Goal: Task Accomplishment & Management: Use online tool/utility

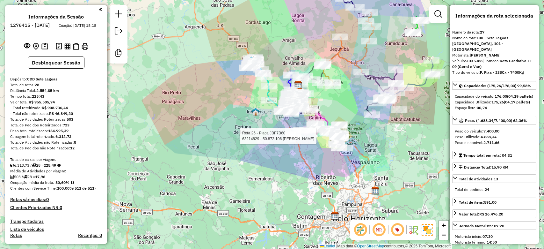
select select "**********"
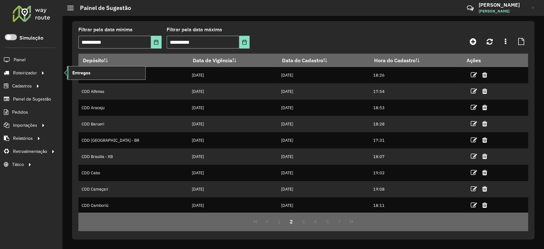
click at [101, 75] on link "Entregas" at bounding box center [106, 72] width 78 height 13
click at [96, 75] on link "Entregas" at bounding box center [106, 72] width 78 height 13
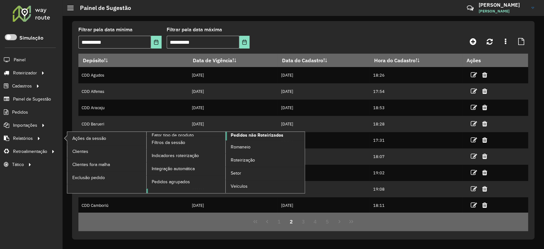
click at [257, 132] on span "Pedidos não Roteirizados" at bounding box center [257, 135] width 53 height 7
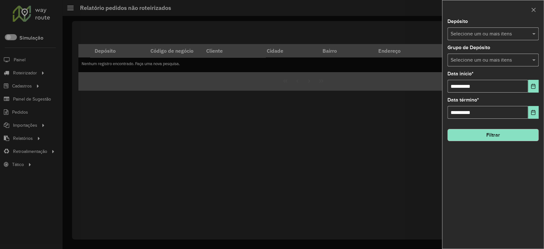
click at [501, 61] on input "text" at bounding box center [490, 60] width 82 height 8
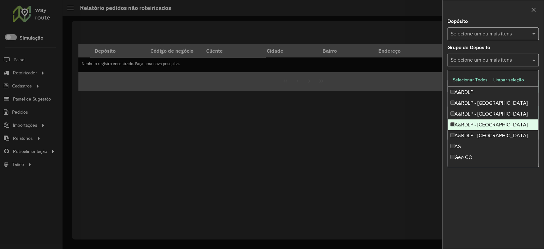
scroll to position [75, 0]
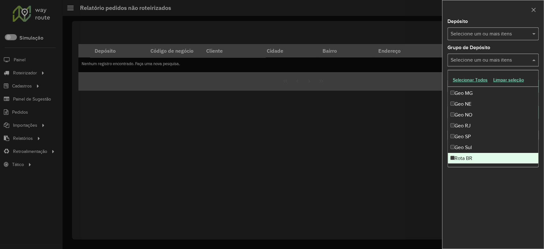
click at [474, 154] on div "Rota BR" at bounding box center [493, 158] width 90 height 11
click at [485, 189] on div "**********" at bounding box center [492, 133] width 101 height 229
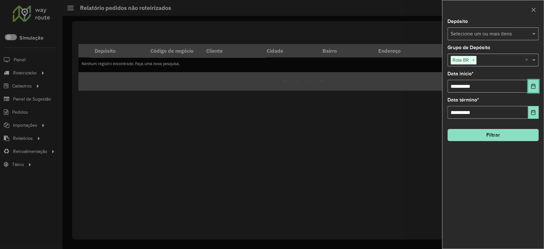
click at [530, 85] on icon "Choose Date" at bounding box center [532, 85] width 5 height 5
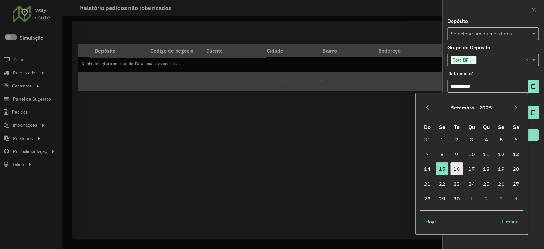
click at [460, 166] on span "16" at bounding box center [456, 168] width 13 height 13
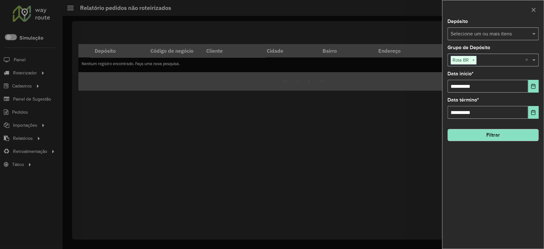
click at [494, 133] on button "Filtrar" at bounding box center [492, 135] width 91 height 12
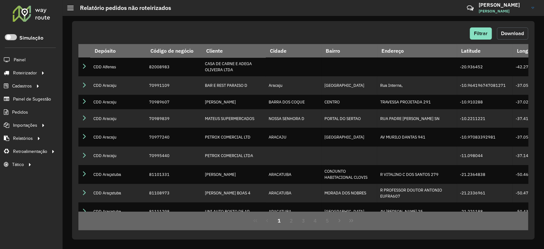
click at [520, 31] on span "Download" at bounding box center [512, 33] width 23 height 5
click at [84, 72] on span "Entregas" at bounding box center [81, 72] width 18 height 7
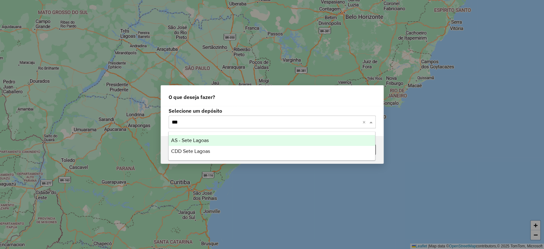
type input "****"
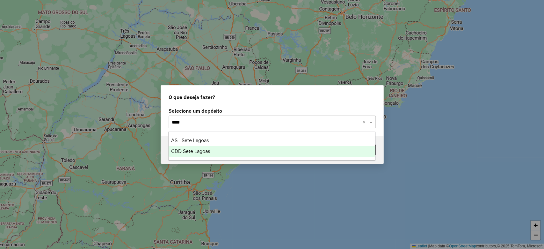
click at [176, 150] on span "CDD Sete Lagoas" at bounding box center [190, 150] width 39 height 5
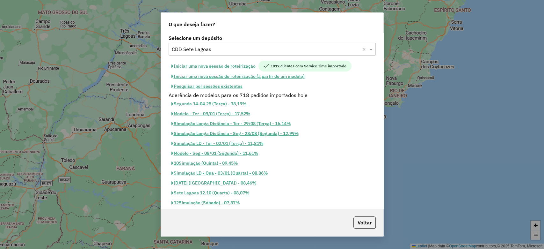
click at [218, 62] on button "Iniciar uma nova sessão de roteirização" at bounding box center [214, 66] width 90 height 11
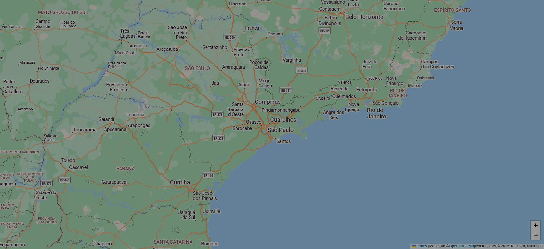
select select "*"
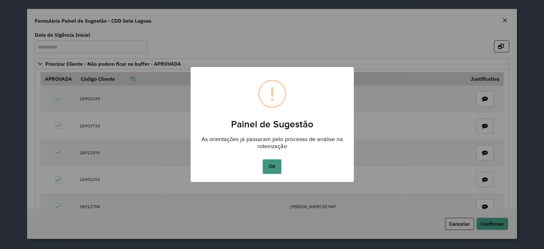
click at [278, 171] on button "OK" at bounding box center [272, 166] width 19 height 15
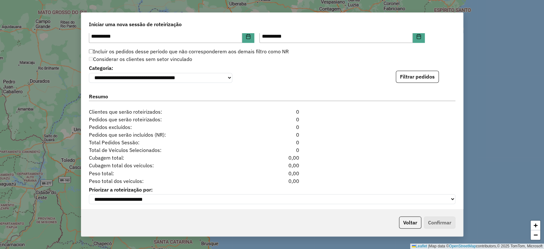
scroll to position [684, 0]
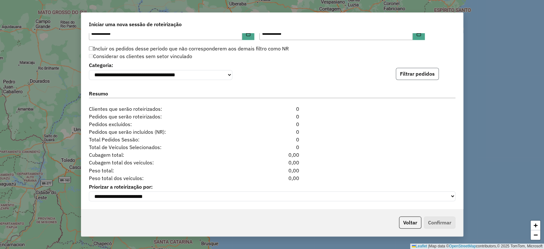
click at [407, 73] on button "Filtrar pedidos" at bounding box center [417, 74] width 43 height 12
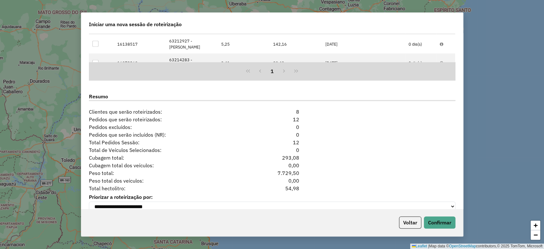
scroll to position [99, 0]
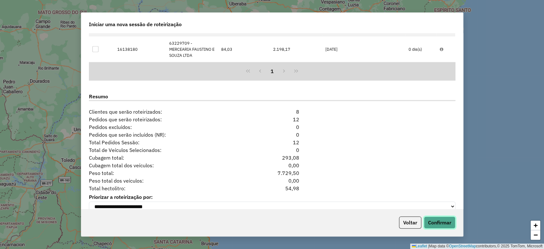
click at [434, 219] on button "Confirmar" at bounding box center [440, 222] width 32 height 12
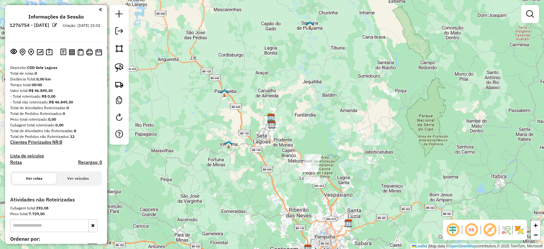
click at [523, 233] on img at bounding box center [519, 229] width 10 height 10
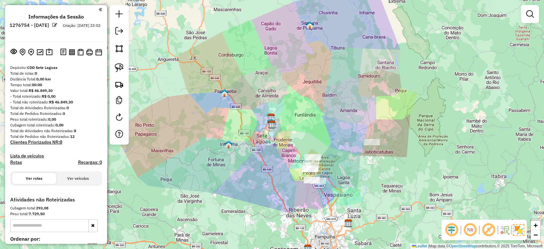
click at [492, 231] on em at bounding box center [488, 229] width 15 height 15
click at [456, 232] on em at bounding box center [451, 229] width 15 height 15
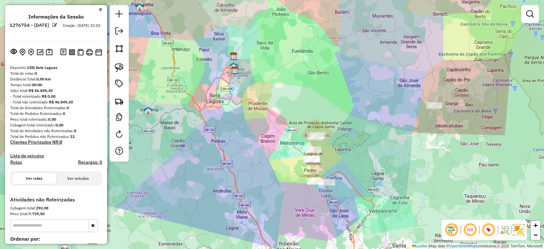
drag, startPoint x: 307, startPoint y: 164, endPoint x: 303, endPoint y: 164, distance: 3.8
click at [303, 164] on div "Janela de atendimento Grade de atendimento Capacidade Transportadoras Veículos …" at bounding box center [272, 124] width 544 height 249
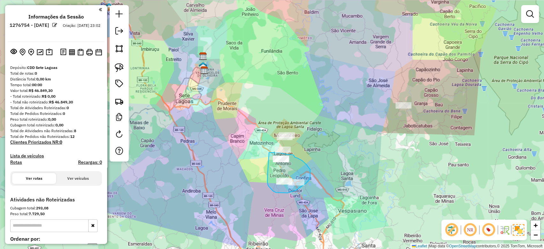
drag, startPoint x: 267, startPoint y: 176, endPoint x: 269, endPoint y: 152, distance: 23.6
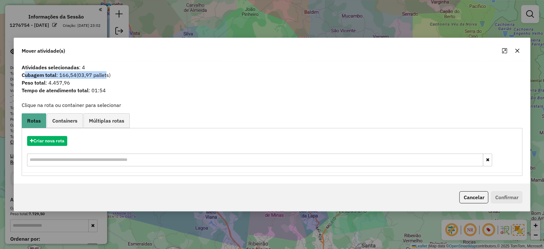
drag, startPoint x: 25, startPoint y: 75, endPoint x: 105, endPoint y: 75, distance: 79.7
click at [105, 75] on span "Cubagem total : 166,54 (03,97 pallets)" at bounding box center [272, 75] width 508 height 8
click at [49, 141] on button "Criar nova rota" at bounding box center [47, 141] width 40 height 10
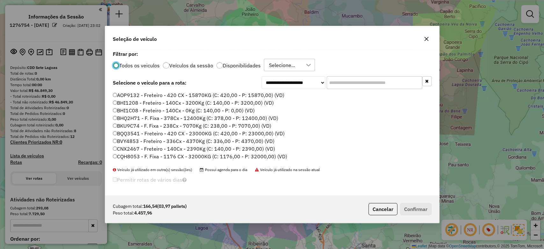
scroll to position [3, 2]
click at [356, 88] on input "text" at bounding box center [375, 82] width 96 height 13
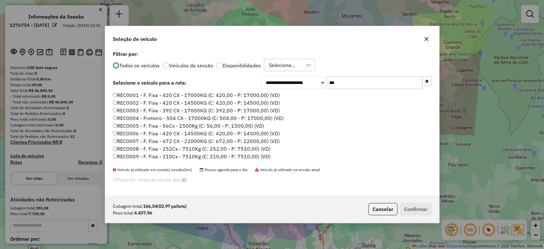
type input "***"
click at [166, 93] on label "REC0001 - F. Fixa - 420 CX - 17000KG (C: 420,00 - P: 17000,00) (VD)" at bounding box center [196, 95] width 167 height 8
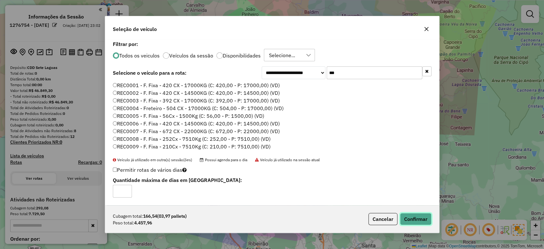
click at [418, 219] on button "Confirmar" at bounding box center [416, 219] width 32 height 12
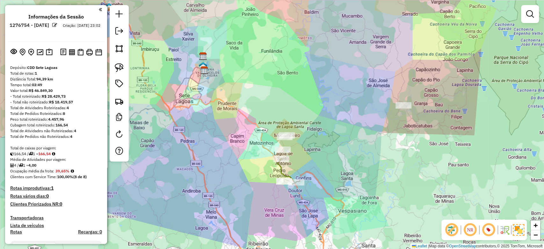
click at [280, 170] on icon at bounding box center [288, 171] width 23 height 25
select select "**********"
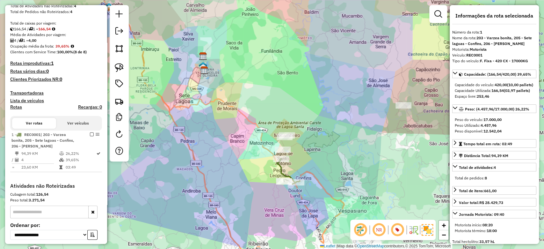
scroll to position [195, 0]
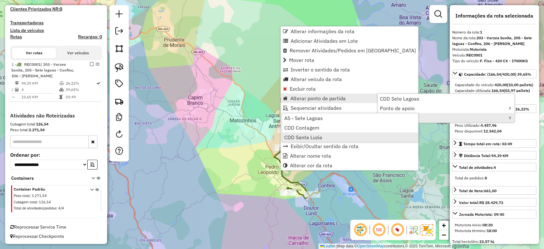
click at [315, 136] on span "CDD Santa Luzia" at bounding box center [303, 136] width 38 height 5
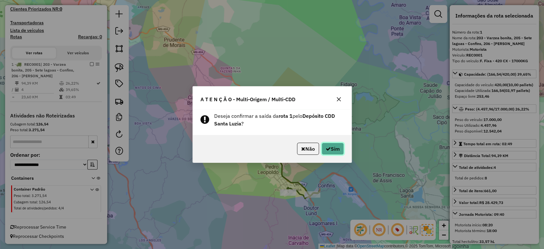
click at [332, 143] on button "Sim" at bounding box center [332, 148] width 22 height 12
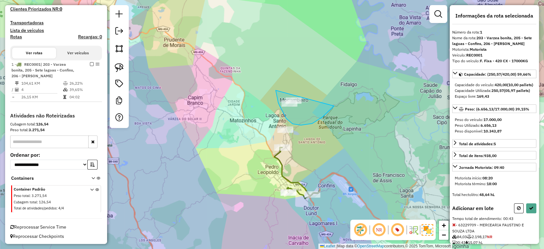
drag, startPoint x: 278, startPoint y: 103, endPoint x: 334, endPoint y: 106, distance: 55.8
click at [334, 106] on div "Janela de atendimento Grade de atendimento Capacidade Transportadoras Veículos …" at bounding box center [272, 124] width 544 height 249
click at [530, 210] on icon at bounding box center [531, 208] width 4 height 4
select select "**********"
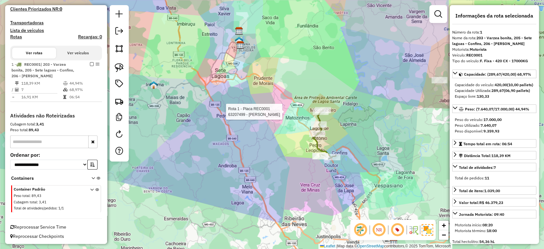
click at [320, 115] on div at bounding box center [321, 111] width 16 height 6
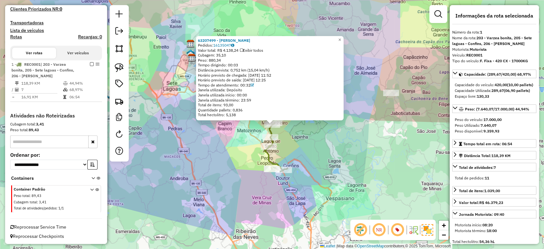
click at [362, 227] on em at bounding box center [360, 229] width 15 height 15
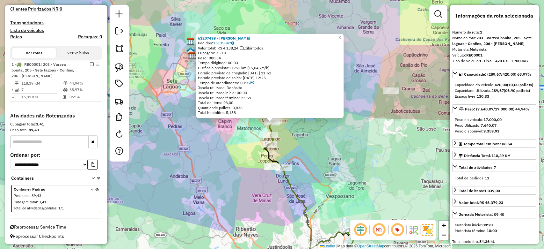
drag, startPoint x: 362, startPoint y: 168, endPoint x: 335, endPoint y: 92, distance: 81.0
click at [335, 92] on div "63207499 - DIRLENE TEFF DE SOUZA TEODORO Pedidos: 16135047 Valor total: R$ 4.13…" at bounding box center [272, 124] width 544 height 249
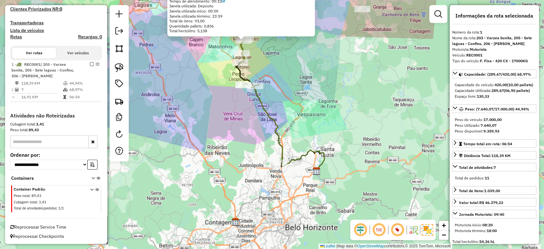
click at [360, 231] on em at bounding box center [360, 229] width 15 height 15
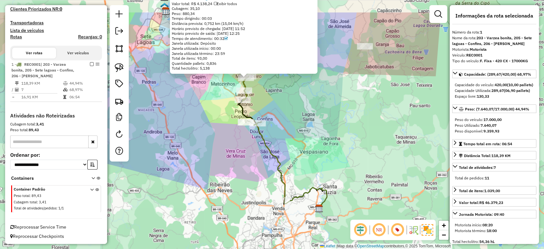
drag, startPoint x: 317, startPoint y: 93, endPoint x: 320, endPoint y: 132, distance: 39.6
click at [320, 132] on div "63207499 - DIRLENE TEFF DE SOUZA TEODORO Pedidos: 16135047 Valor total: R$ 4.13…" at bounding box center [272, 124] width 544 height 249
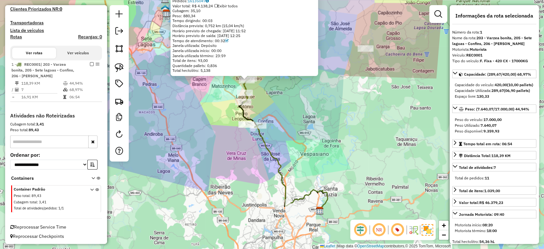
click at [319, 120] on div "63207499 - DIRLENE TEFF DE SOUZA TEODORO Pedidos: 16135047 Valor total: R$ 4.13…" at bounding box center [272, 124] width 544 height 249
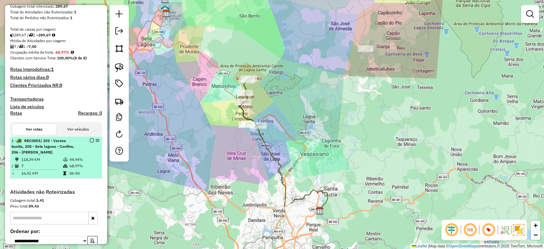
scroll to position [67, 0]
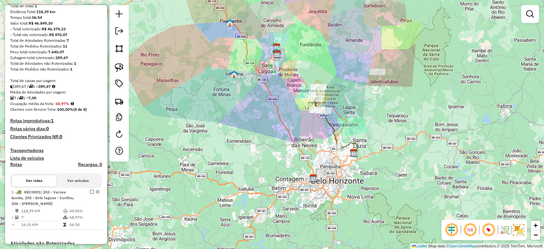
select select "**********"
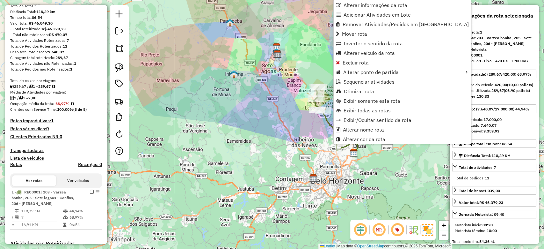
scroll to position [195, 0]
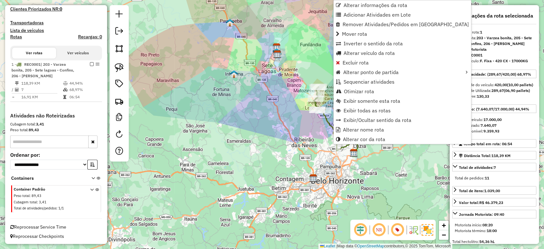
click at [189, 98] on div "Janela de atendimento Grade de atendimento Capacidade Transportadoras Veículos …" at bounding box center [272, 124] width 544 height 249
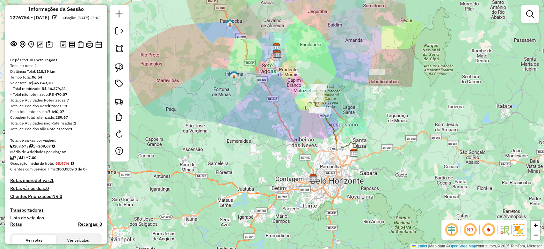
scroll to position [0, 0]
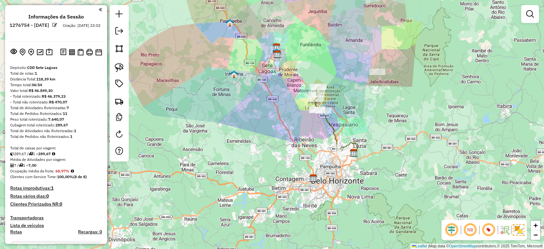
click at [57, 24] on em at bounding box center [54, 25] width 5 height 5
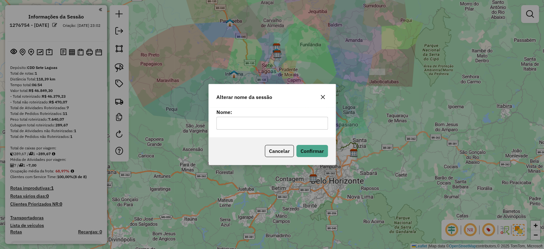
click at [269, 124] on input "text" at bounding box center [272, 123] width 112 height 13
type input "**********"
click at [317, 151] on button "Confirmar" at bounding box center [312, 151] width 32 height 12
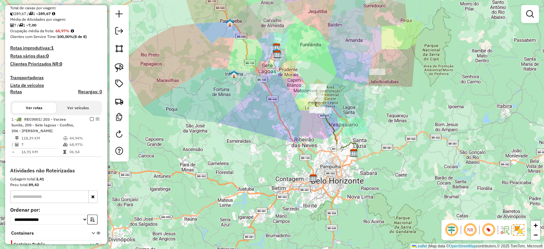
scroll to position [170, 0]
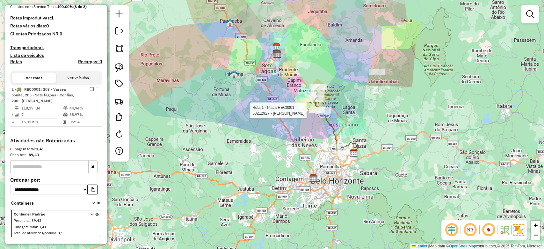
select select "**********"
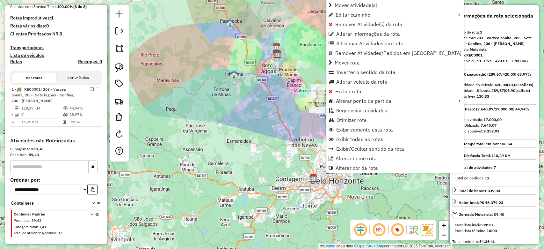
scroll to position [203, 0]
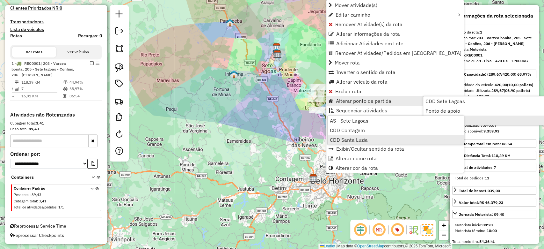
click at [368, 138] on link "CDD Santa Luzia" at bounding box center [396, 140] width 136 height 10
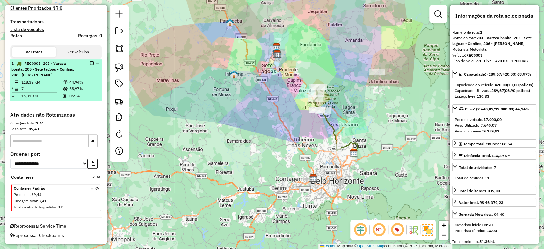
click at [90, 62] on em at bounding box center [92, 63] width 4 height 4
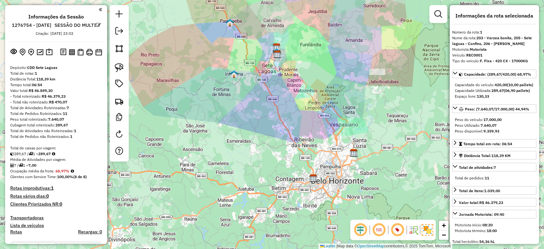
scroll to position [0, 0]
click at [124, 31] on link at bounding box center [119, 32] width 13 height 14
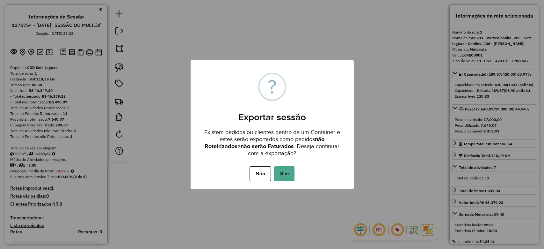
click at [283, 164] on div "Não No Sim" at bounding box center [272, 173] width 163 height 18
click at [284, 172] on button "Sim" at bounding box center [284, 173] width 20 height 15
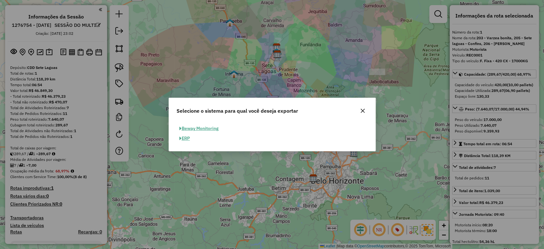
click at [185, 136] on button "ERP" at bounding box center [185, 138] width 16 height 10
select select "**"
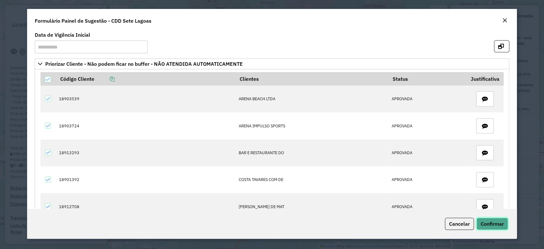
click at [502, 222] on span "Confirmar" at bounding box center [491, 223] width 23 height 6
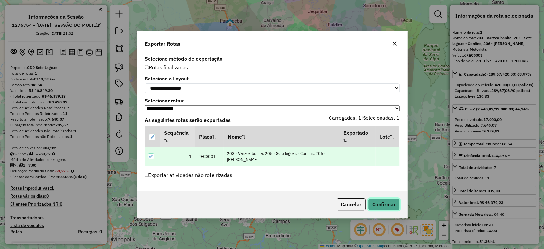
click at [372, 203] on button "Confirmar" at bounding box center [384, 204] width 32 height 12
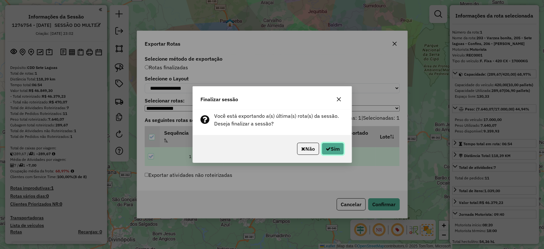
click at [335, 149] on button "Sim" at bounding box center [332, 148] width 22 height 12
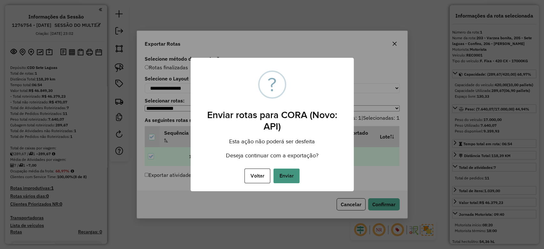
click at [291, 178] on button "Enviar" at bounding box center [286, 175] width 26 height 15
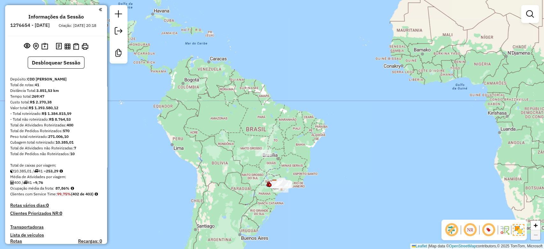
scroll to position [1183, 0]
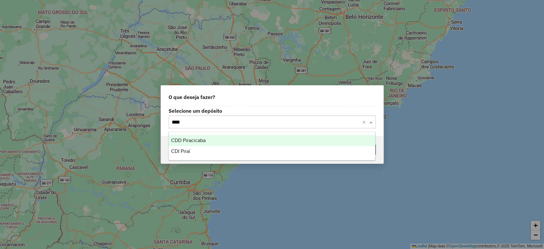
type input "*****"
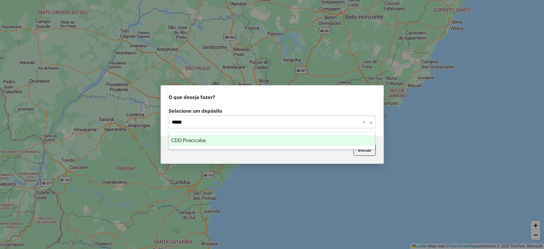
click at [194, 136] on div "CDD Piracicaba" at bounding box center [272, 140] width 206 height 11
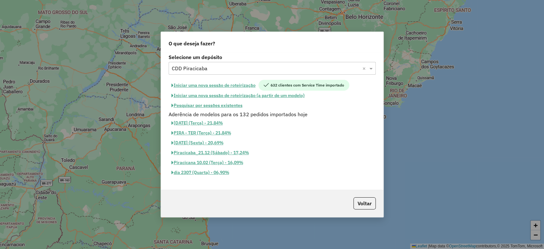
click at [228, 84] on button "Iniciar uma nova sessão de roteirização" at bounding box center [214, 85] width 90 height 11
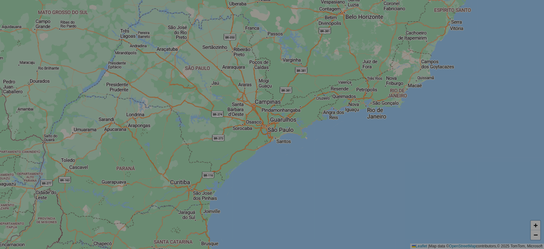
select select "*"
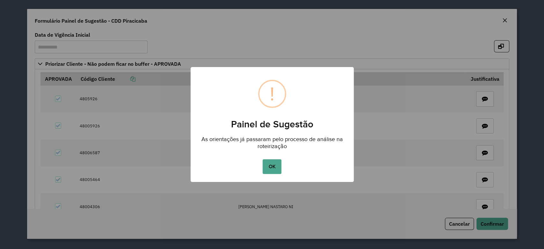
click at [273, 165] on button "OK" at bounding box center [272, 166] width 19 height 15
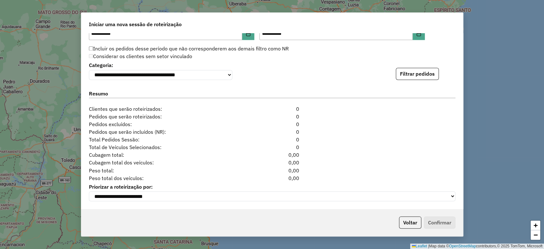
scroll to position [684, 0]
click at [419, 76] on button "Filtrar pedidos" at bounding box center [417, 74] width 43 height 12
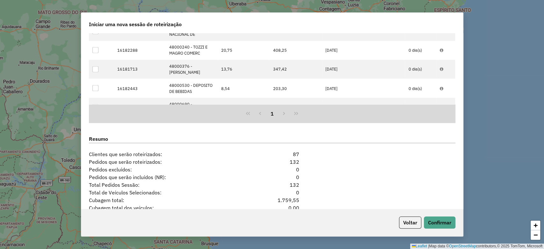
scroll to position [823, 0]
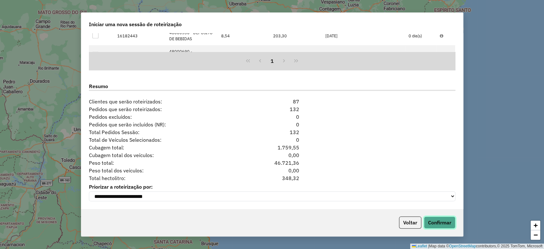
click at [442, 221] on button "Confirmar" at bounding box center [440, 222] width 32 height 12
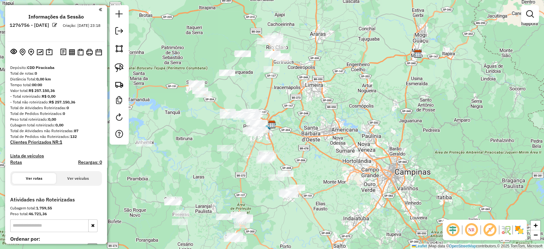
click at [525, 230] on div "NR R" at bounding box center [485, 229] width 84 height 20
click at [522, 231] on img at bounding box center [519, 229] width 10 height 10
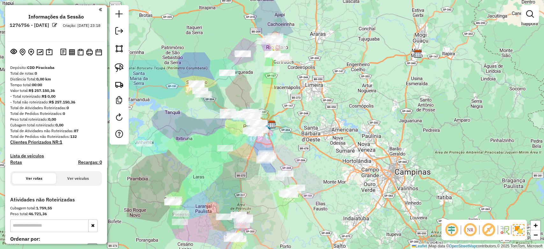
click at [487, 229] on em at bounding box center [488, 229] width 15 height 15
click at [447, 227] on em at bounding box center [451, 229] width 15 height 15
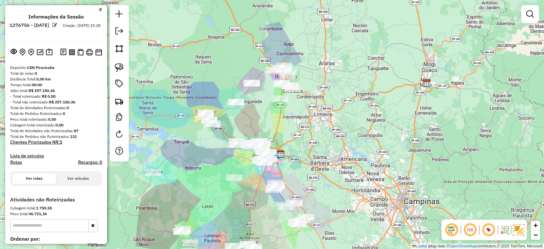
drag, startPoint x: 304, startPoint y: 90, endPoint x: 329, endPoint y: 154, distance: 68.3
click at [331, 172] on div "Janela de atendimento Grade de atendimento Capacidade Transportadoras Veículos …" at bounding box center [272, 124] width 544 height 249
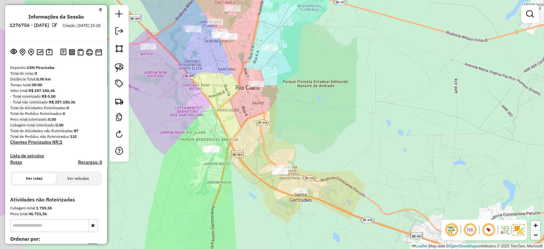
drag, startPoint x: 318, startPoint y: 141, endPoint x: 350, endPoint y: 123, distance: 36.5
click at [350, 123] on div "Janela de atendimento Grade de atendimento Capacidade Transportadoras Veículos …" at bounding box center [272, 124] width 544 height 249
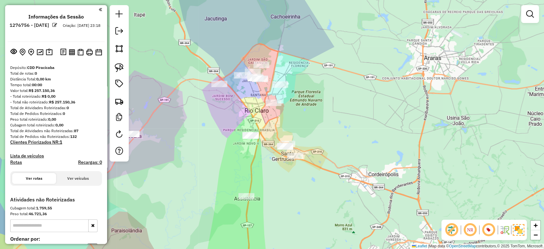
click at [310, 120] on div "Janela de atendimento Grade de atendimento Capacidade Transportadoras Veículos …" at bounding box center [272, 124] width 544 height 249
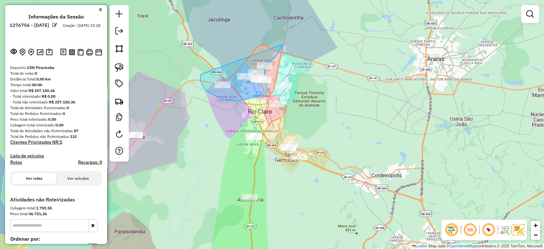
drag, startPoint x: 210, startPoint y: 93, endPoint x: 281, endPoint y: 45, distance: 86.3
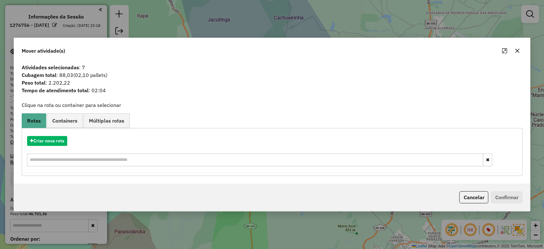
click at [517, 50] on icon "button" at bounding box center [517, 50] width 5 height 5
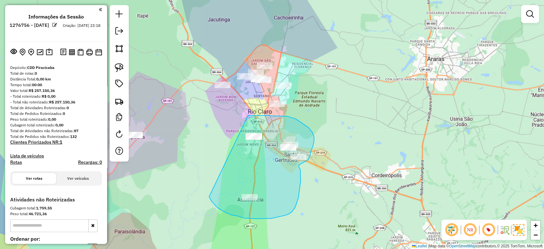
drag, startPoint x: 216, startPoint y: 206, endPoint x: 248, endPoint y: 115, distance: 95.9
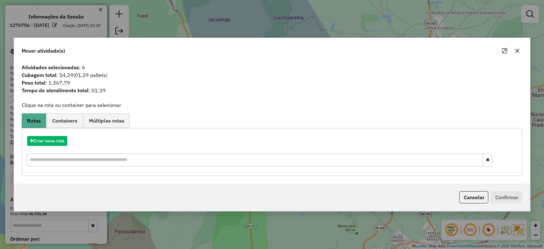
click at [516, 50] on icon "button" at bounding box center [517, 50] width 5 height 5
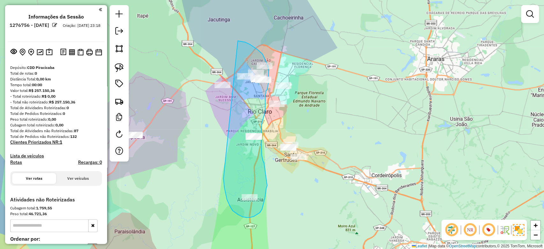
drag, startPoint x: 224, startPoint y: 183, endPoint x: 238, endPoint y: 41, distance: 142.5
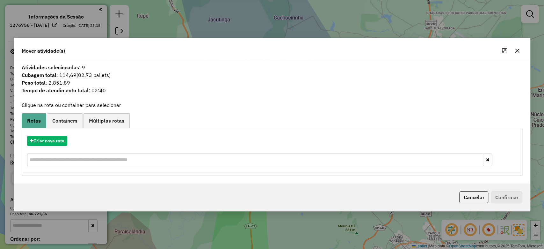
click at [520, 51] on button "button" at bounding box center [517, 51] width 10 height 10
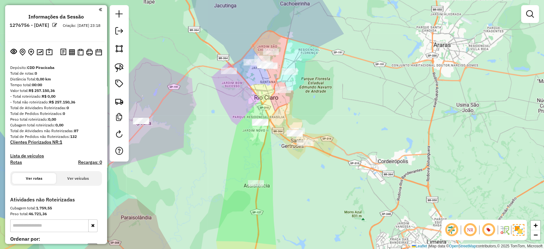
drag, startPoint x: 278, startPoint y: 121, endPoint x: 282, endPoint y: 114, distance: 8.3
click at [282, 114] on div "Janela de atendimento Grade de atendimento Capacidade Transportadoras Veículos …" at bounding box center [272, 124] width 544 height 249
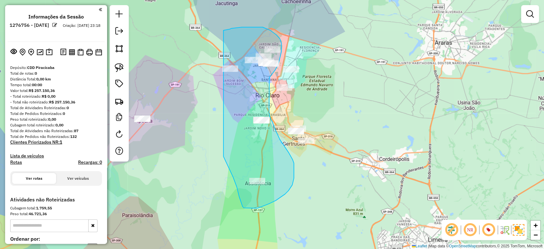
drag, startPoint x: 238, startPoint y: 191, endPoint x: 223, endPoint y: 30, distance: 161.9
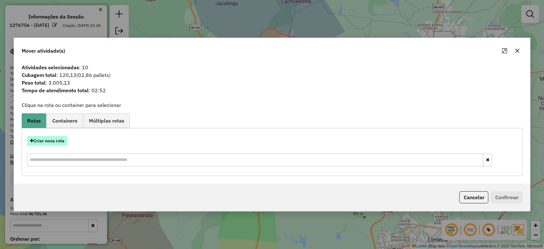
click at [38, 141] on button "Criar nova rota" at bounding box center [47, 141] width 40 height 10
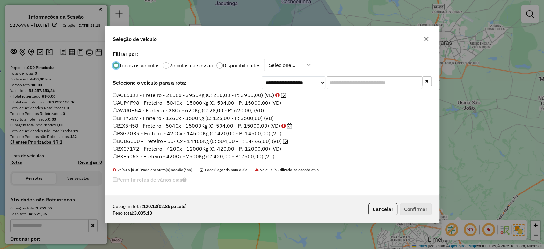
scroll to position [3, 2]
click at [349, 88] on input "text" at bounding box center [375, 82] width 96 height 13
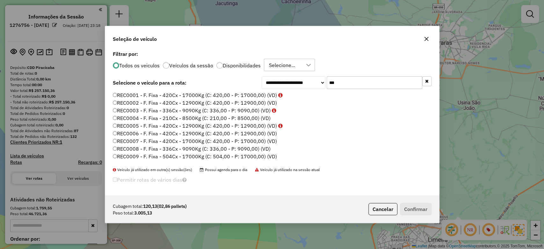
type input "***"
click at [217, 102] on label "REC0002 - F. Fixa - 420Cx - 12900Kg (C: 420,00 - P: 12900,00) (VD)" at bounding box center [195, 103] width 164 height 8
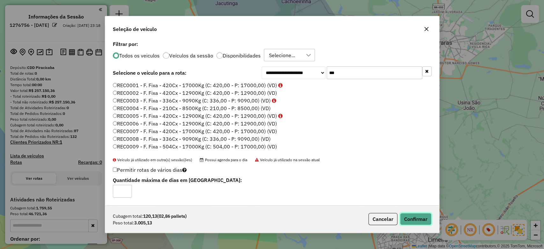
click at [412, 214] on button "Confirmar" at bounding box center [416, 219] width 32 height 12
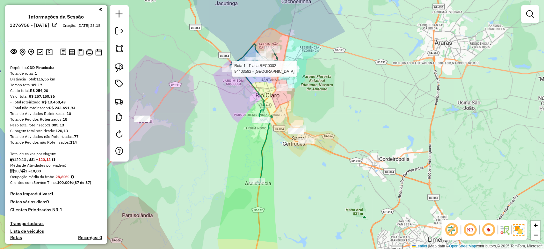
select select "**********"
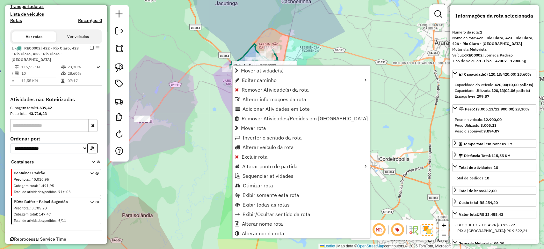
scroll to position [229, 0]
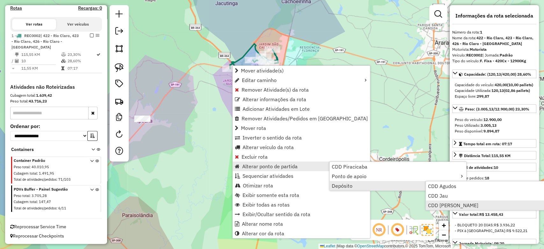
click at [434, 202] on span "CDD Mogi Mirim" at bounding box center [453, 204] width 50 height 5
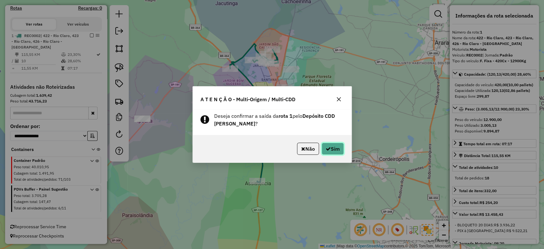
click at [332, 147] on button "Sim" at bounding box center [332, 148] width 22 height 12
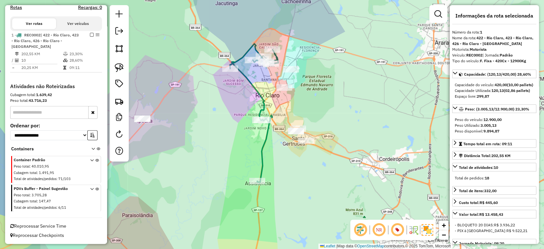
scroll to position [221, 0]
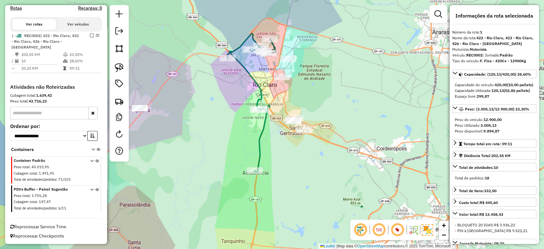
drag, startPoint x: 312, startPoint y: 102, endPoint x: 310, endPoint y: 93, distance: 9.3
click at [310, 93] on div "Janela de atendimento Grade de atendimento Capacidade Transportadoras Veículos …" at bounding box center [272, 124] width 544 height 249
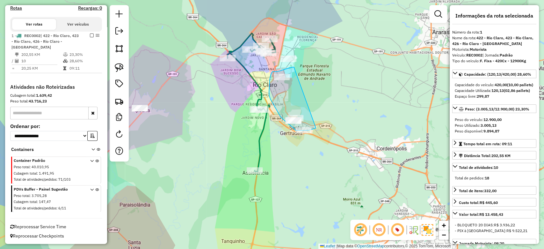
drag, startPoint x: 294, startPoint y: 67, endPoint x: 316, endPoint y: 128, distance: 64.7
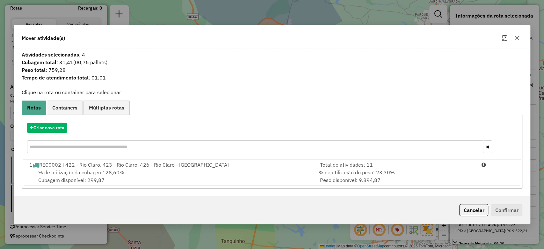
click at [521, 36] on button "button" at bounding box center [517, 38] width 10 height 10
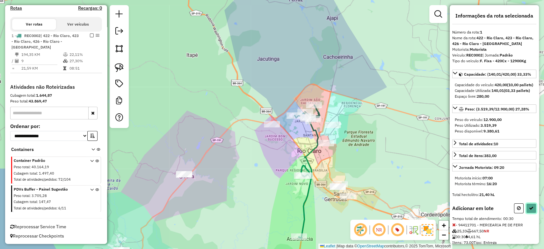
click at [529, 213] on button at bounding box center [531, 208] width 10 height 10
select select "**********"
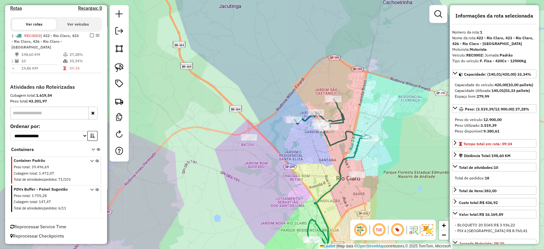
click at [294, 114] on div "Rota 1 - Placa REC0002 94417484 - BAR, MERCEARIA E LAN Janela de atendimento Gr…" at bounding box center [272, 124] width 544 height 249
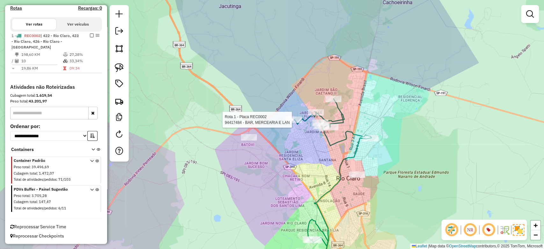
select select "**********"
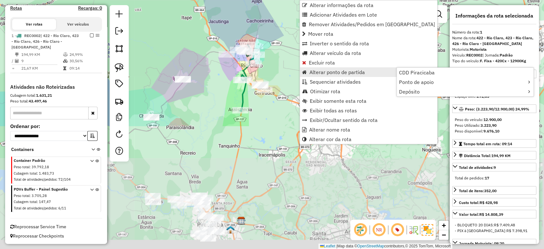
drag, startPoint x: 235, startPoint y: 205, endPoint x: 236, endPoint y: 57, distance: 147.5
click at [236, 57] on div "Janela de atendimento Grade de atendimento Capacidade Transportadoras Veículos …" at bounding box center [272, 124] width 544 height 249
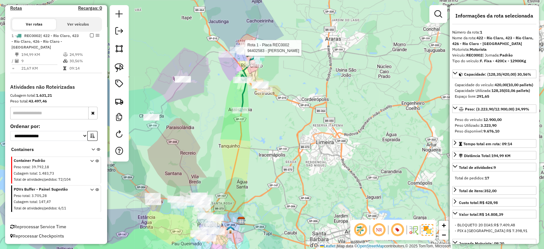
click at [362, 227] on em at bounding box center [360, 229] width 15 height 15
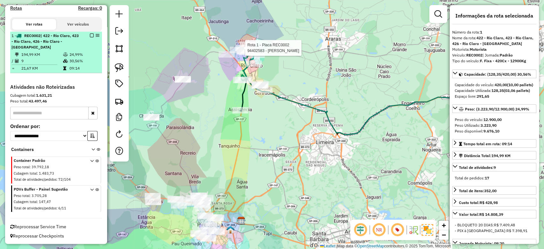
click at [90, 34] on em at bounding box center [92, 35] width 4 height 4
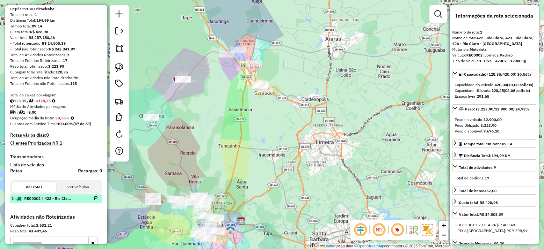
scroll to position [0, 0]
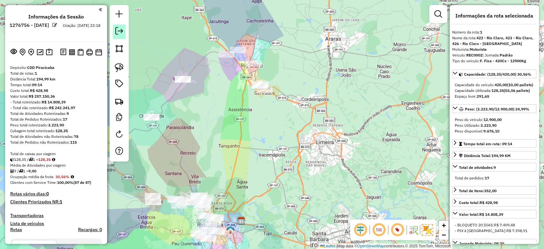
click at [119, 30] on em at bounding box center [119, 31] width 8 height 8
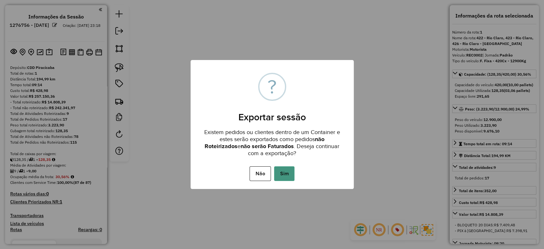
click at [276, 170] on button "Sim" at bounding box center [284, 173] width 20 height 15
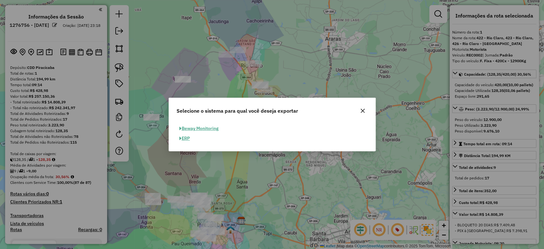
click at [187, 141] on button "ERP" at bounding box center [185, 138] width 16 height 10
select select "*********"
select select "**"
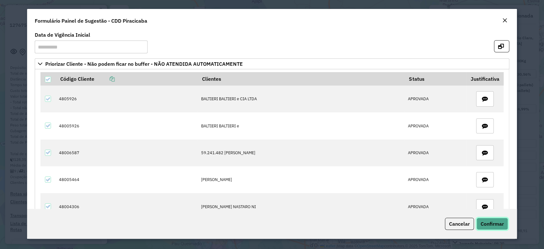
click at [494, 220] on span "Confirmar" at bounding box center [491, 223] width 23 height 6
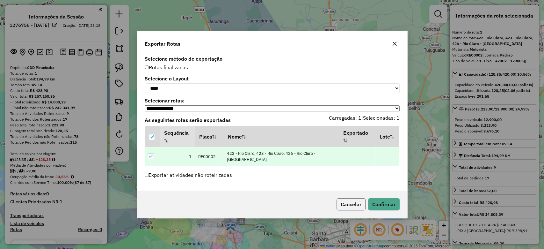
click at [353, 204] on button "Cancelar" at bounding box center [350, 204] width 29 height 12
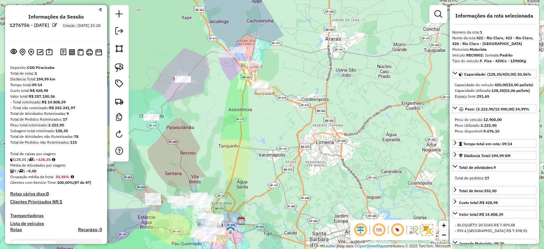
click at [57, 25] on em at bounding box center [54, 25] width 5 height 5
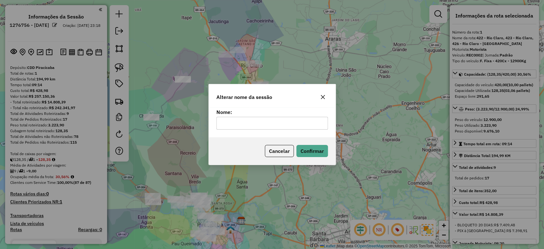
drag, startPoint x: 276, startPoint y: 120, endPoint x: 277, endPoint y: 126, distance: 5.2
click at [276, 120] on input "text" at bounding box center [272, 123] width 112 height 13
type input "**********"
click at [307, 153] on button "Confirmar" at bounding box center [312, 151] width 32 height 12
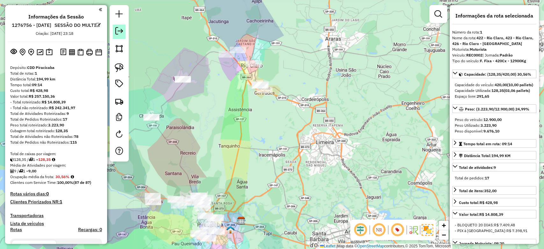
click at [120, 31] on em at bounding box center [119, 31] width 8 height 8
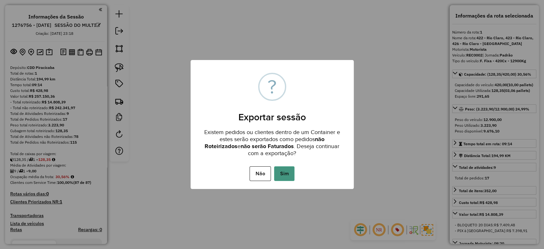
click at [287, 171] on button "Sim" at bounding box center [284, 173] width 20 height 15
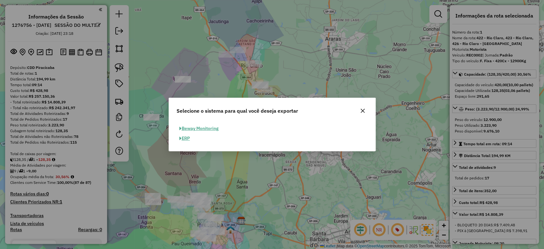
click at [187, 139] on button "ERP" at bounding box center [185, 138] width 16 height 10
select select "*********"
select select "**"
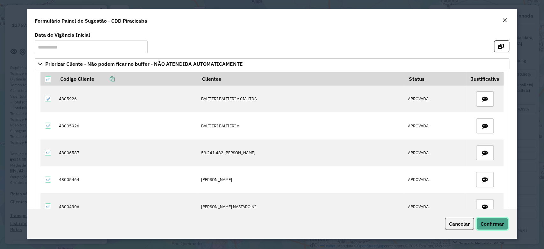
click at [500, 223] on span "Confirmar" at bounding box center [491, 223] width 23 height 6
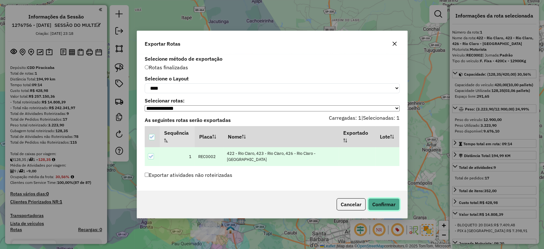
click at [384, 206] on button "Confirmar" at bounding box center [384, 204] width 32 height 12
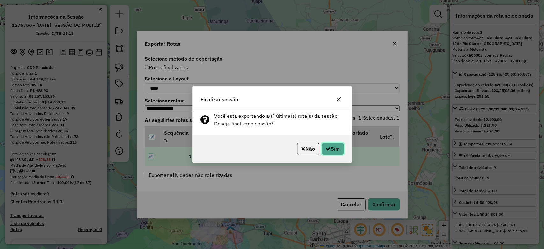
click at [326, 150] on icon "button" at bounding box center [328, 148] width 5 height 5
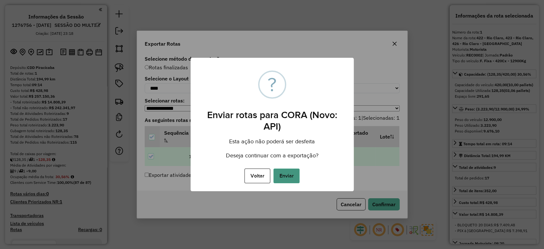
click at [286, 174] on button "Enviar" at bounding box center [286, 175] width 26 height 15
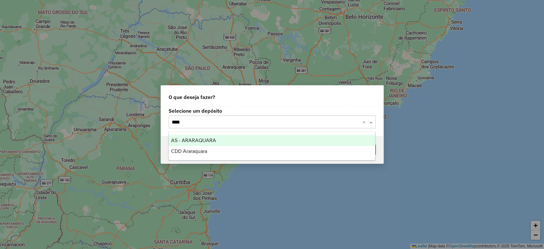
type input "*****"
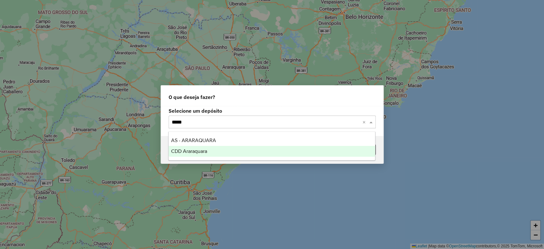
click at [203, 152] on span "CDD Araraquara" at bounding box center [189, 150] width 36 height 5
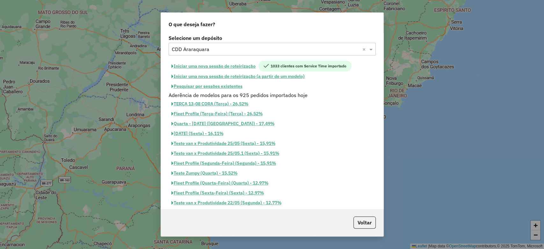
click at [229, 65] on button "Iniciar uma nova sessão de roteirização" at bounding box center [214, 66] width 90 height 11
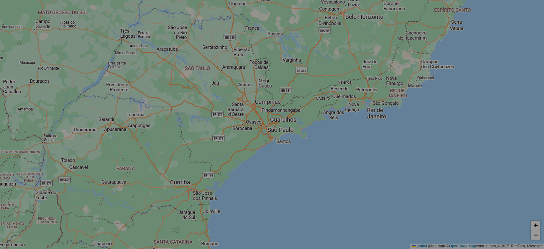
select select "*"
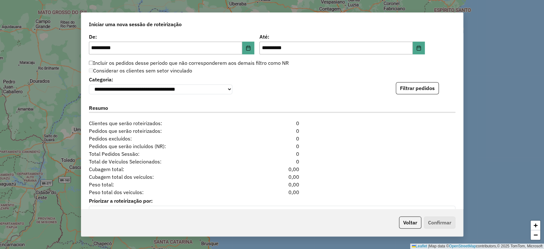
scroll to position [653, 0]
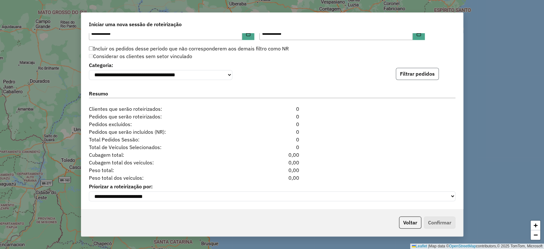
click at [431, 73] on button "Filtrar pedidos" at bounding box center [417, 74] width 43 height 12
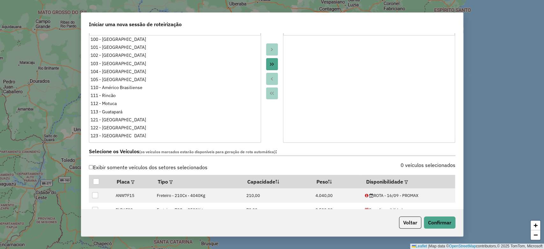
scroll to position [0, 0]
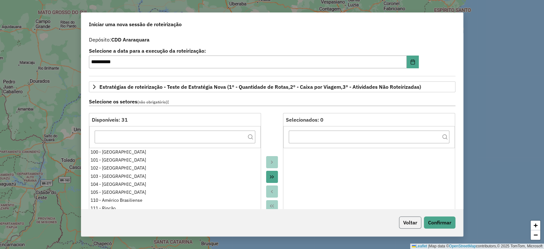
click at [403, 220] on button "Voltar" at bounding box center [410, 222] width 22 height 12
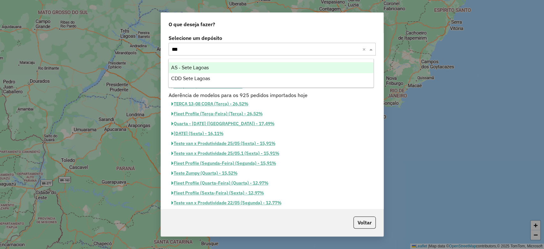
type input "****"
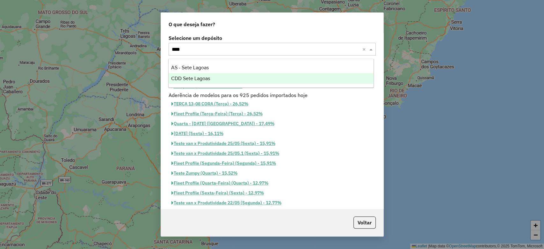
click at [203, 76] on span "CDD Sete Lagoas" at bounding box center [190, 78] width 39 height 5
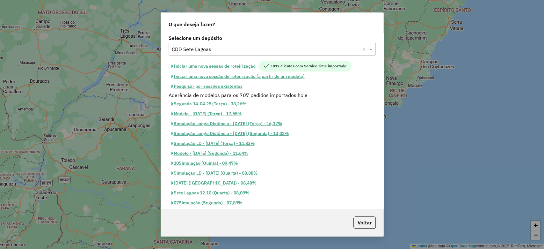
click at [249, 68] on button "Iniciar uma nova sessão de roteirização" at bounding box center [214, 66] width 90 height 11
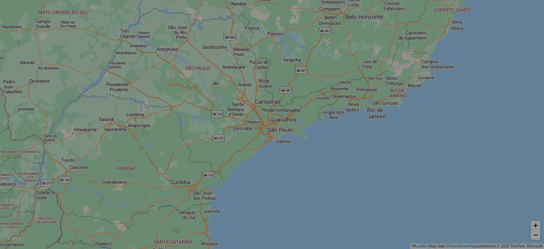
select select "*"
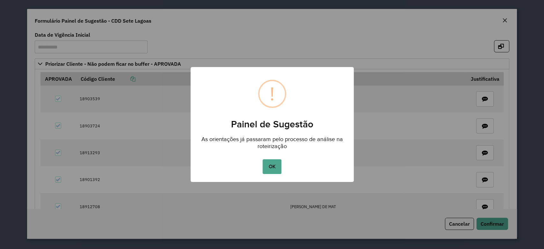
click at [272, 165] on button "OK" at bounding box center [272, 166] width 19 height 15
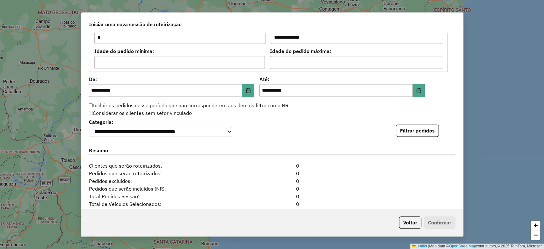
scroll to position [684, 0]
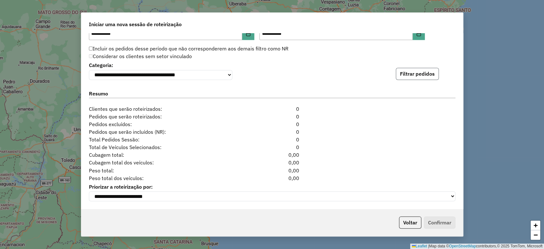
click at [419, 76] on button "Filtrar pedidos" at bounding box center [417, 74] width 43 height 12
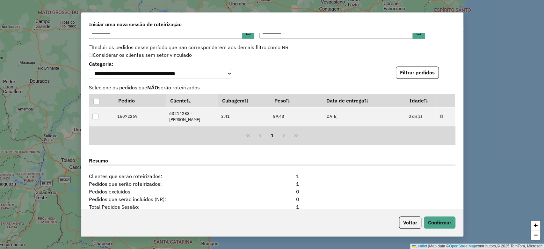
scroll to position [760, 0]
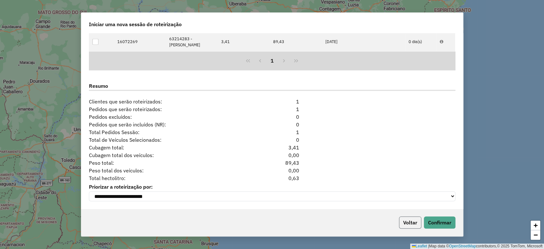
click at [410, 221] on button "Voltar" at bounding box center [410, 222] width 22 height 12
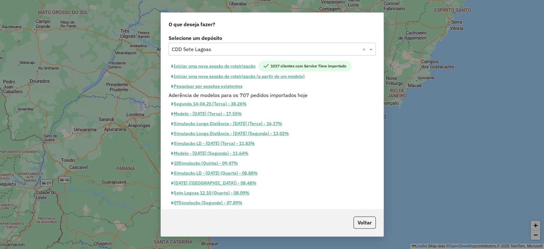
scroll to position [747, 0]
click at [233, 46] on input "text" at bounding box center [266, 50] width 188 height 8
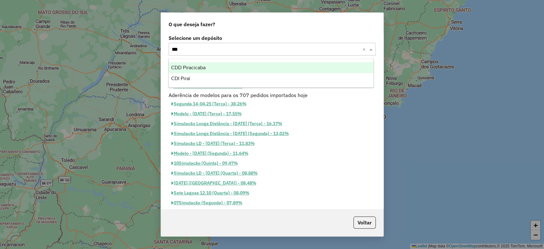
scroll to position [0, 0]
type input "*****"
click at [209, 69] on div "CDD Piracicaba" at bounding box center [271, 67] width 205 height 11
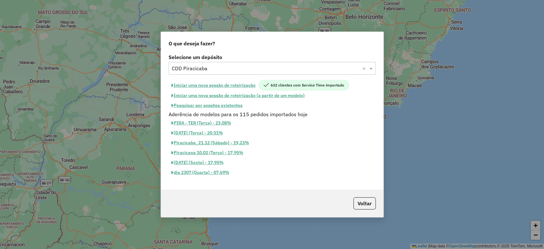
click at [240, 82] on button "Iniciar uma nova sessão de roteirização" at bounding box center [214, 85] width 90 height 11
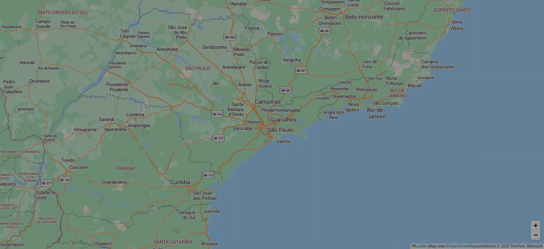
select select "*"
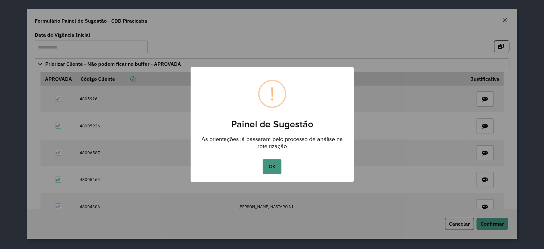
click at [263, 161] on button "OK" at bounding box center [272, 166] width 19 height 15
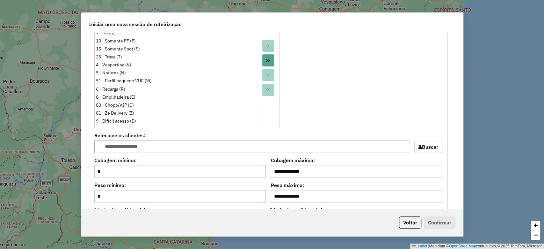
scroll to position [637, 0]
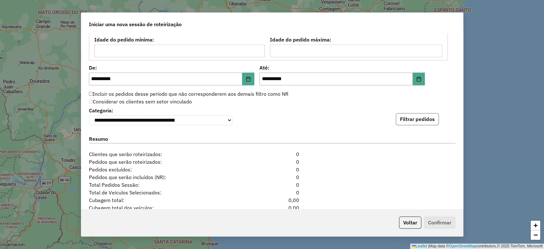
click at [429, 123] on button "Filtrar pedidos" at bounding box center [417, 119] width 43 height 12
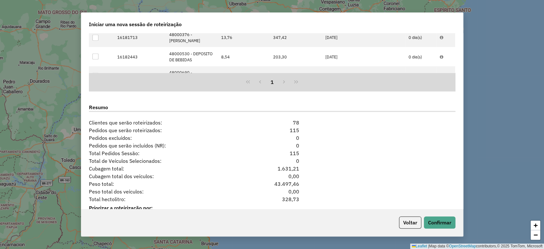
scroll to position [823, 0]
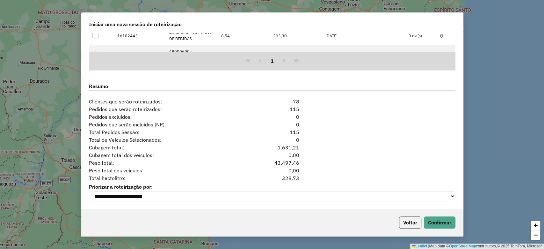
click at [407, 220] on button "Voltar" at bounding box center [410, 222] width 22 height 12
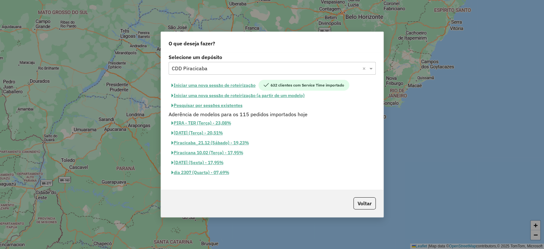
scroll to position [811, 0]
click at [227, 70] on input "text" at bounding box center [266, 69] width 188 height 8
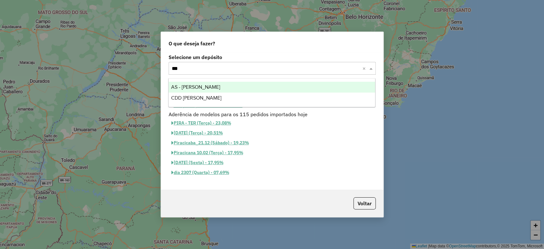
scroll to position [0, 0]
type input "****"
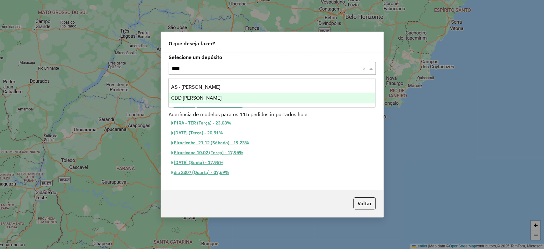
click at [219, 99] on div "CDD Mogi Mirim" at bounding box center [272, 97] width 206 height 11
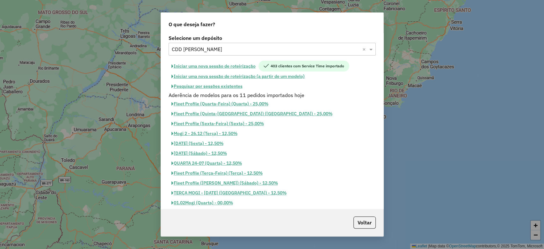
click at [242, 64] on button "Iniciar uma nova sessão de roteirização" at bounding box center [214, 66] width 90 height 11
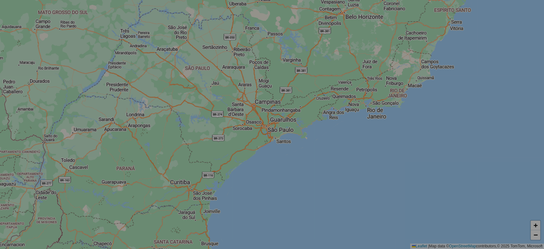
select select "*"
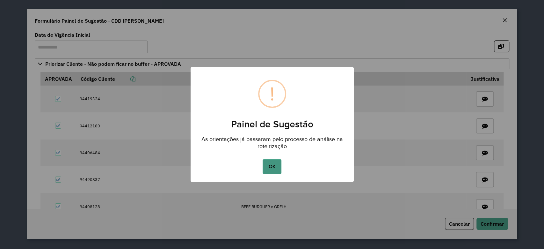
click at [278, 164] on button "OK" at bounding box center [272, 166] width 19 height 15
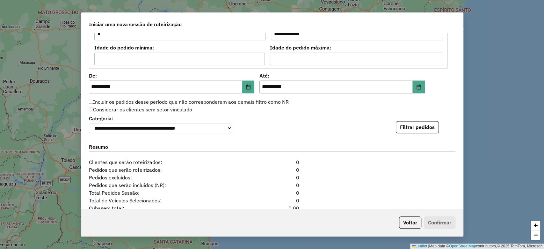
scroll to position [684, 0]
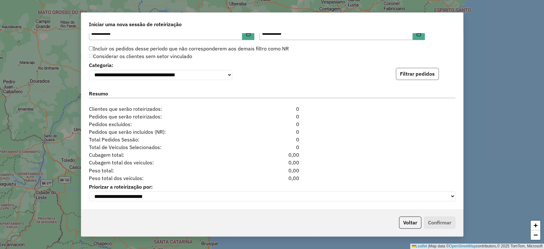
click at [420, 77] on button "Filtrar pedidos" at bounding box center [417, 74] width 43 height 12
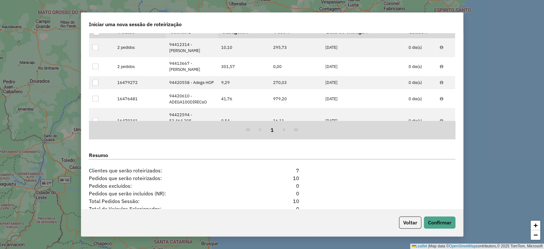
scroll to position [823, 0]
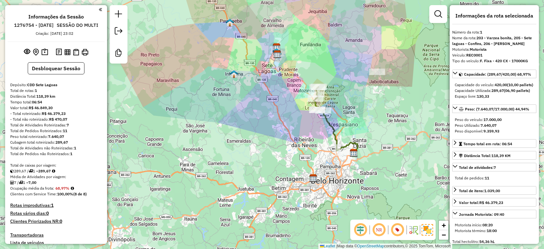
select select "**********"
drag, startPoint x: 426, startPoint y: 91, endPoint x: 378, endPoint y: 105, distance: 49.4
click at [378, 105] on div "Janela de atendimento Grade de atendimento Capacidade Transportadoras Veículos …" at bounding box center [272, 124] width 544 height 249
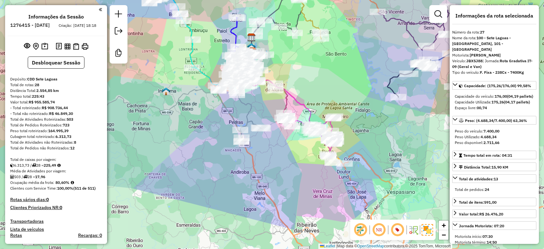
select select "**********"
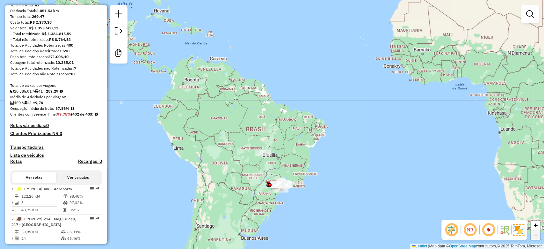
scroll to position [85, 0]
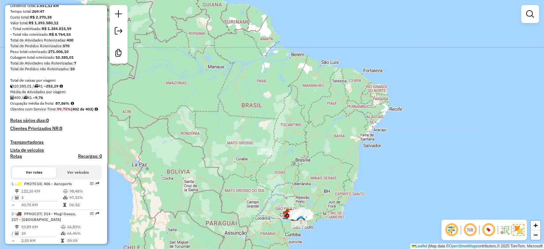
drag, startPoint x: 296, startPoint y: 166, endPoint x: 265, endPoint y: 114, distance: 60.2
click at [265, 114] on div "Janela de atendimento Grade de atendimento Capacidade Transportadoras Veículos …" at bounding box center [272, 124] width 544 height 249
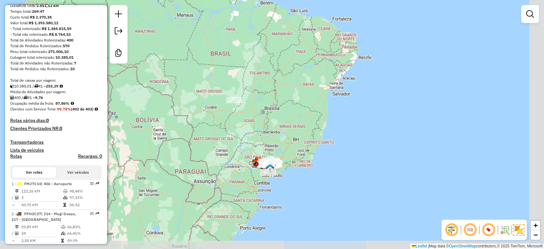
drag, startPoint x: 287, startPoint y: 201, endPoint x: 275, endPoint y: 150, distance: 52.7
click at [275, 150] on div "Janela de atendimento Grade de atendimento Capacidade Transportadoras Veículos …" at bounding box center [272, 124] width 544 height 249
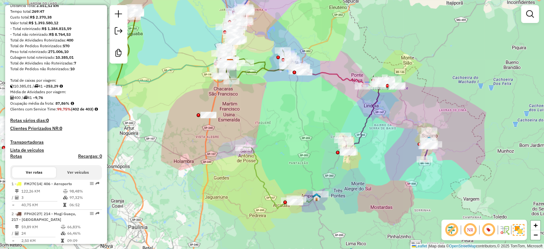
drag, startPoint x: 218, startPoint y: 164, endPoint x: 445, endPoint y: 174, distance: 227.1
click at [472, 184] on div "Janela de atendimento Grade de atendimento Capacidade Transportadoras Veículos …" at bounding box center [272, 124] width 544 height 249
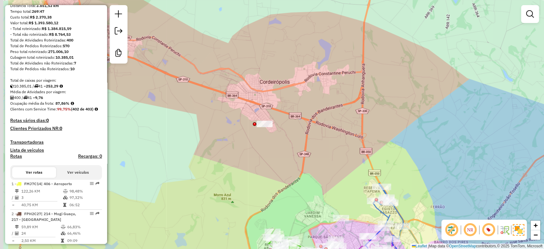
drag, startPoint x: 186, startPoint y: 93, endPoint x: 249, endPoint y: 110, distance: 64.8
click at [249, 110] on div "Janela de atendimento Grade de atendimento Capacidade Transportadoras Veículos …" at bounding box center [272, 124] width 544 height 249
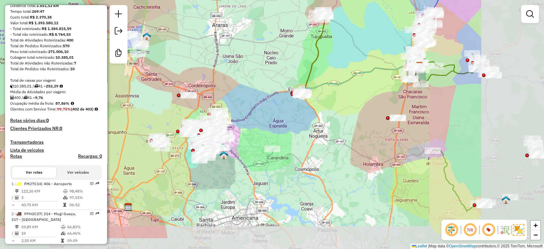
drag, startPoint x: 375, startPoint y: 113, endPoint x: 258, endPoint y: 77, distance: 122.3
click at [258, 77] on div "Janela de atendimento Grade de atendimento Capacidade Transportadoras Veículos …" at bounding box center [272, 124] width 544 height 249
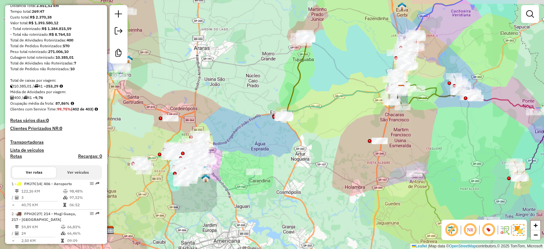
drag, startPoint x: 391, startPoint y: 114, endPoint x: 377, endPoint y: 127, distance: 18.9
click at [379, 127] on div "Janela de atendimento Grade de atendimento Capacidade Transportadoras Veículos …" at bounding box center [272, 124] width 544 height 249
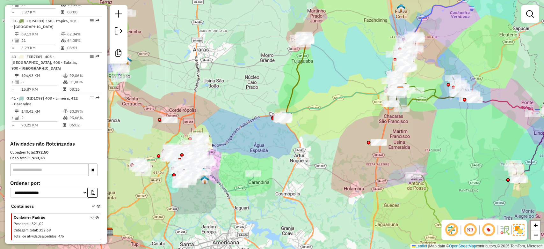
scroll to position [1644, 0]
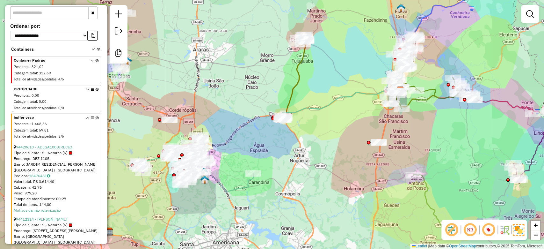
click at [43, 144] on link "94420610 - ADEGA100DIRECaO" at bounding box center [44, 146] width 56 height 5
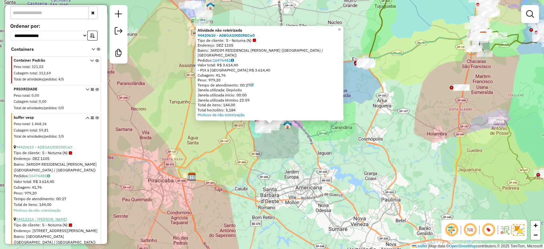
click at [43, 216] on link "94412314 - CLAUDEMIR FRANCISCO" at bounding box center [41, 218] width 51 height 5
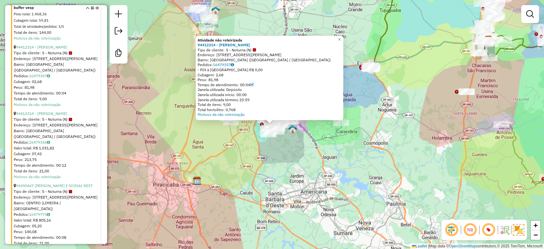
scroll to position [1977, 0]
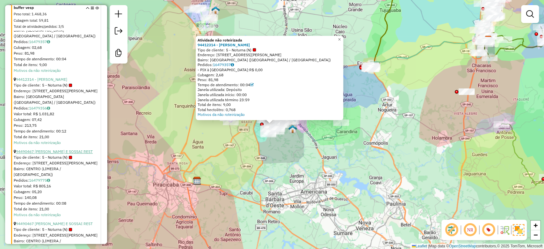
click at [53, 149] on link "94490467 - SOUZA E SOSSAI REST" at bounding box center [54, 151] width 77 height 5
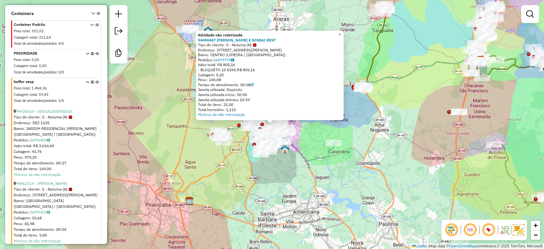
scroll to position [1680, 0]
